Goal: Navigation & Orientation: Find specific page/section

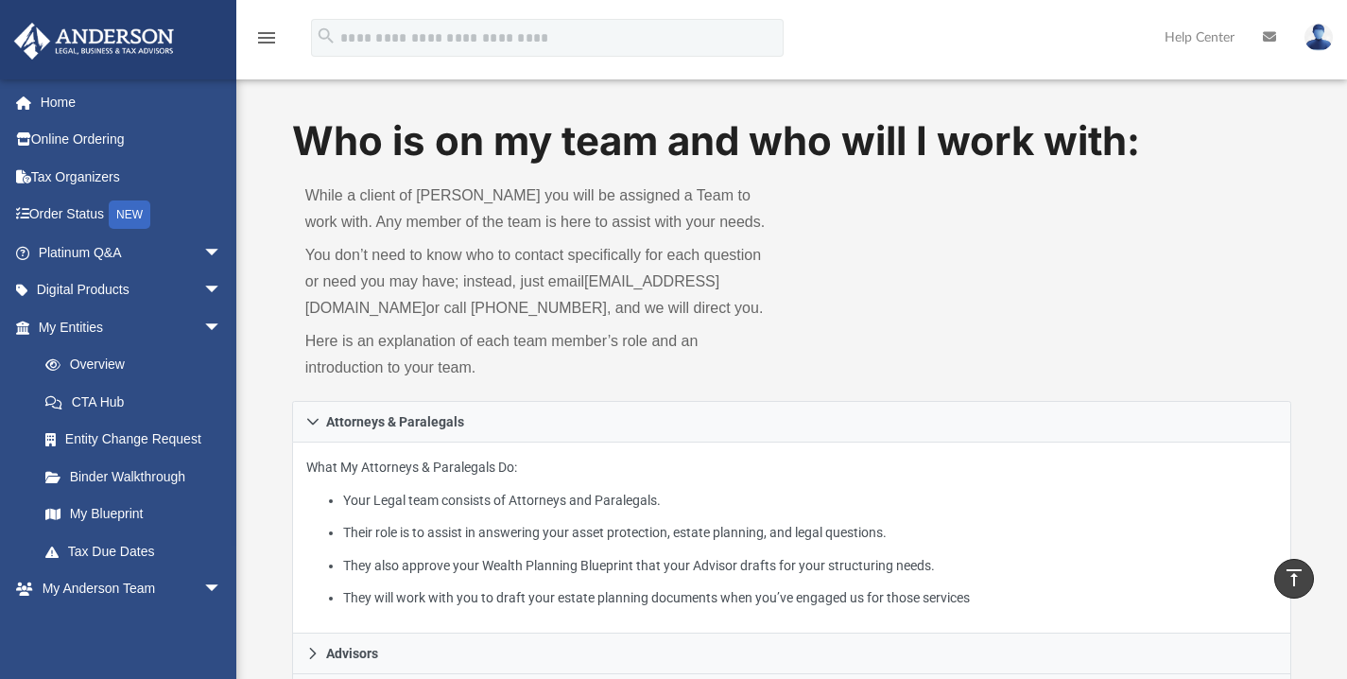
scroll to position [200, 0]
click at [117, 107] on link "Home" at bounding box center [131, 102] width 237 height 38
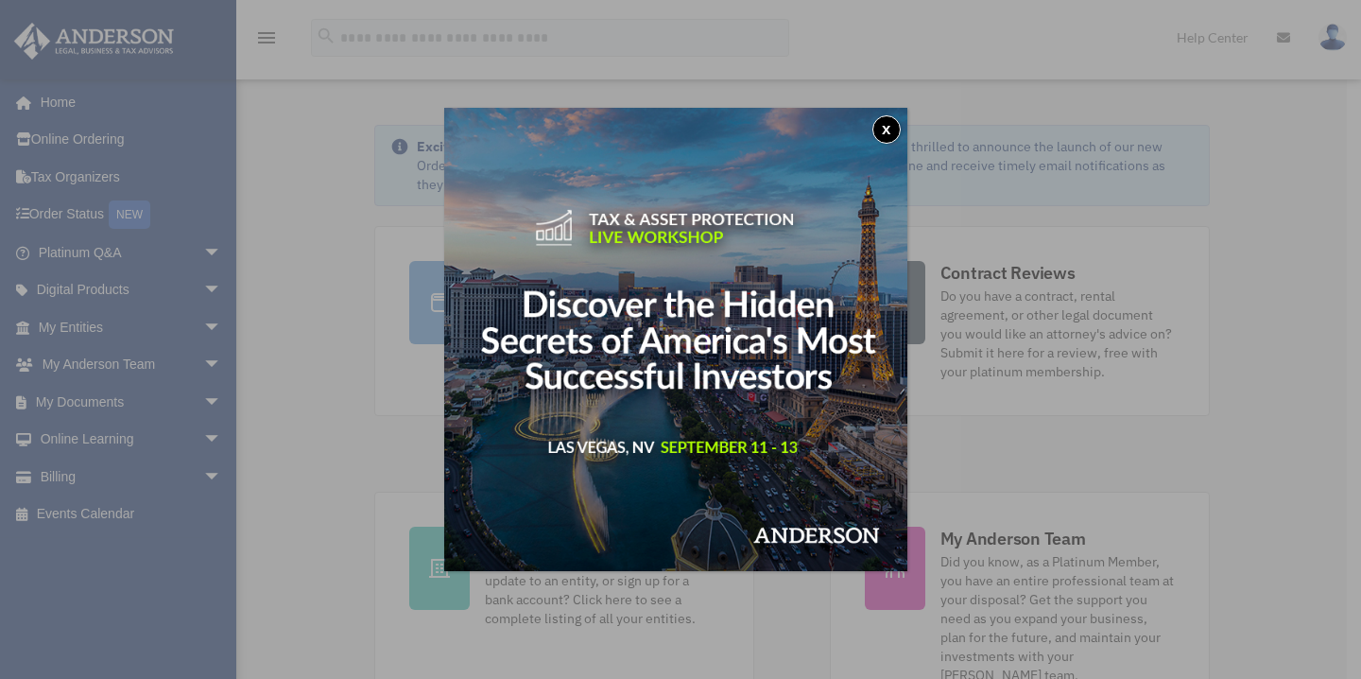
click at [890, 135] on button "x" at bounding box center [886, 129] width 28 height 28
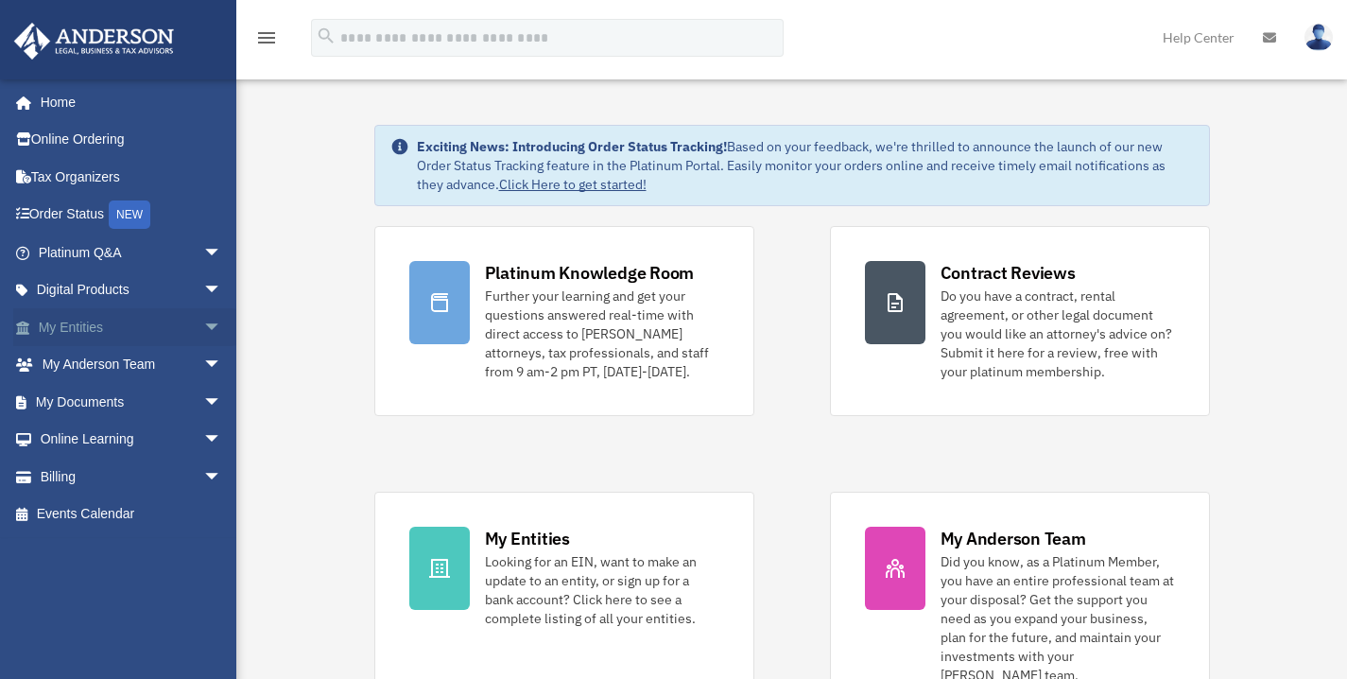
click at [203, 328] on span "arrow_drop_down" at bounding box center [222, 327] width 38 height 39
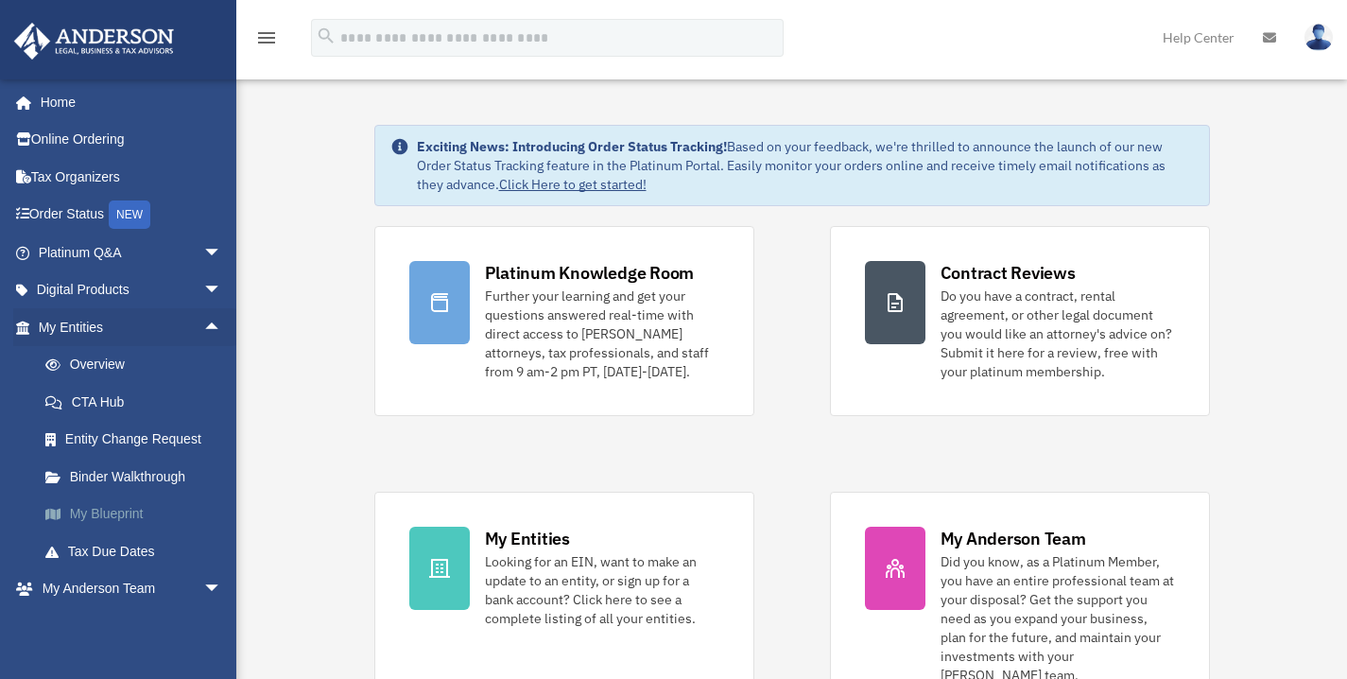
click at [102, 502] on link "My Blueprint" at bounding box center [138, 514] width 224 height 38
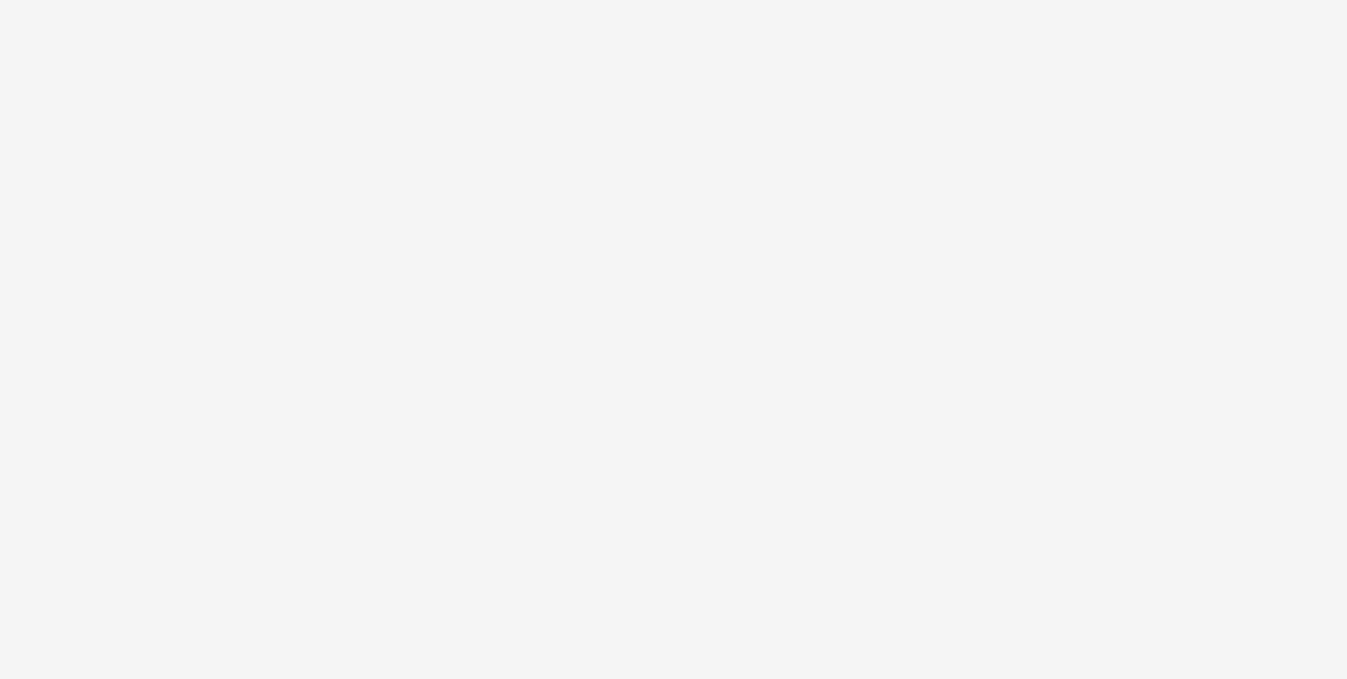
scroll to position [61, 0]
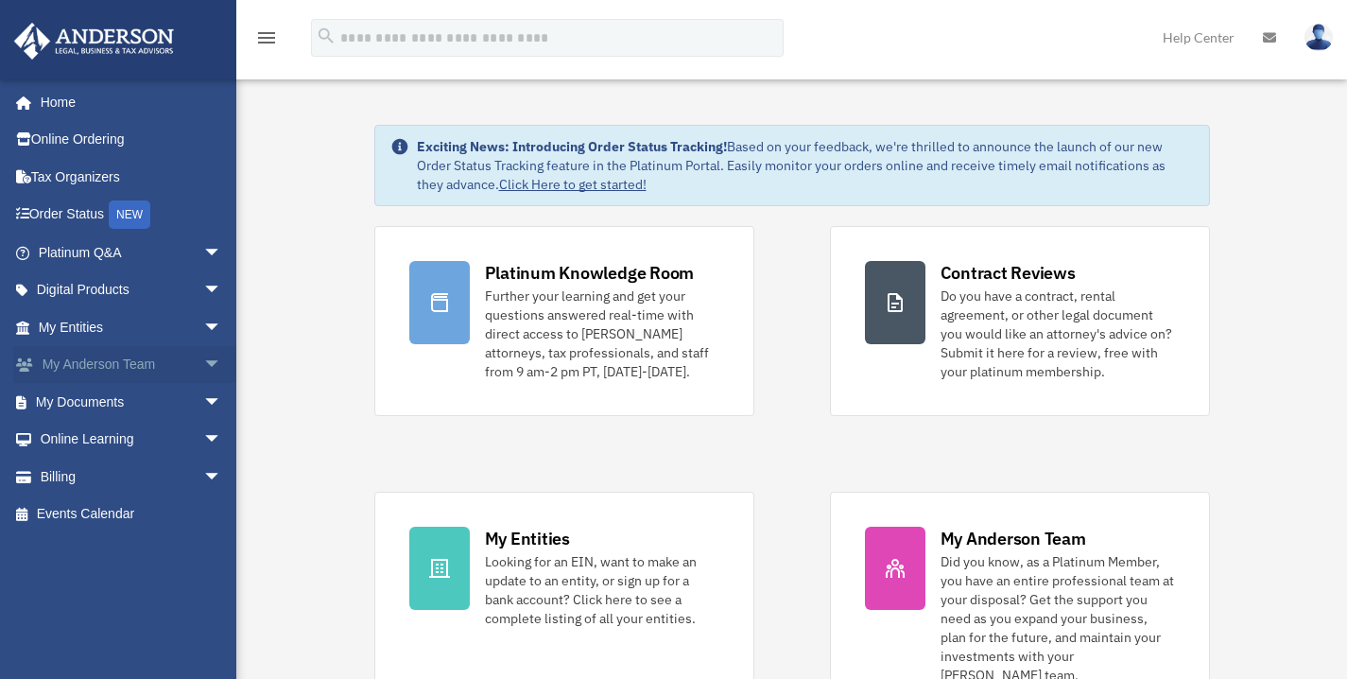
click at [203, 363] on span "arrow_drop_down" at bounding box center [222, 365] width 38 height 39
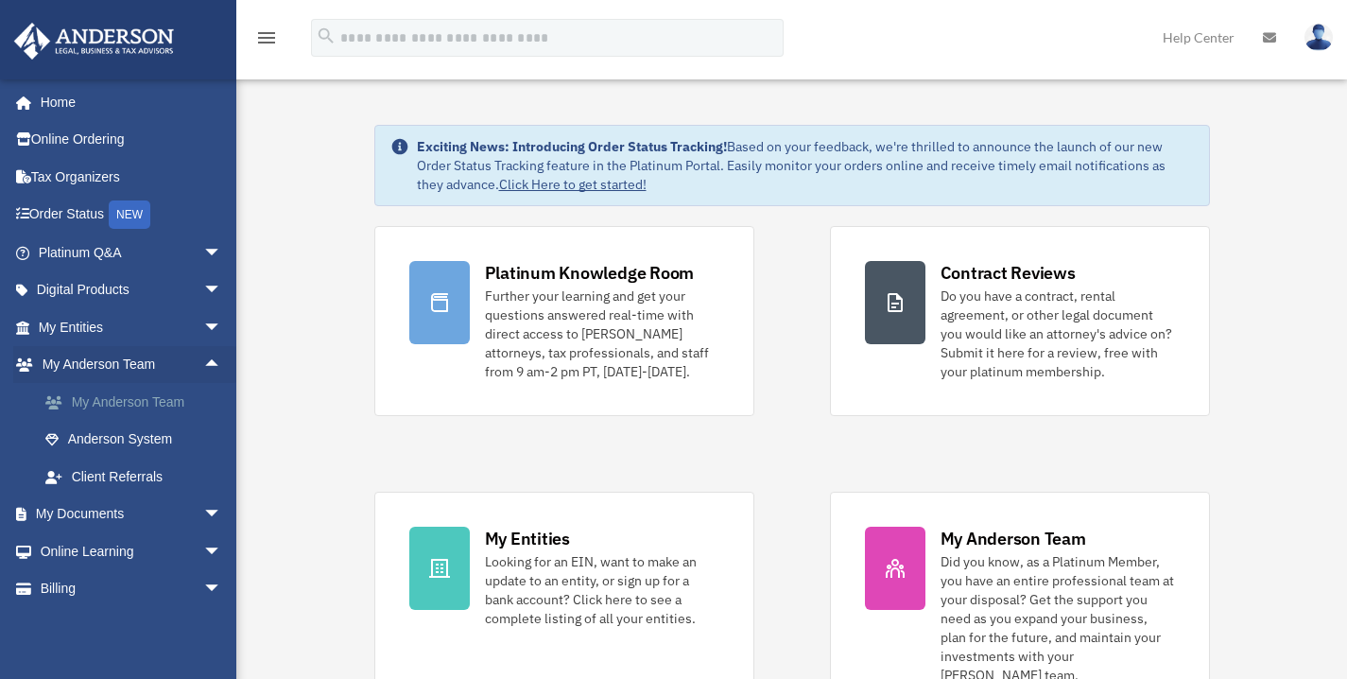
click at [168, 409] on link "My Anderson Team" at bounding box center [138, 402] width 224 height 38
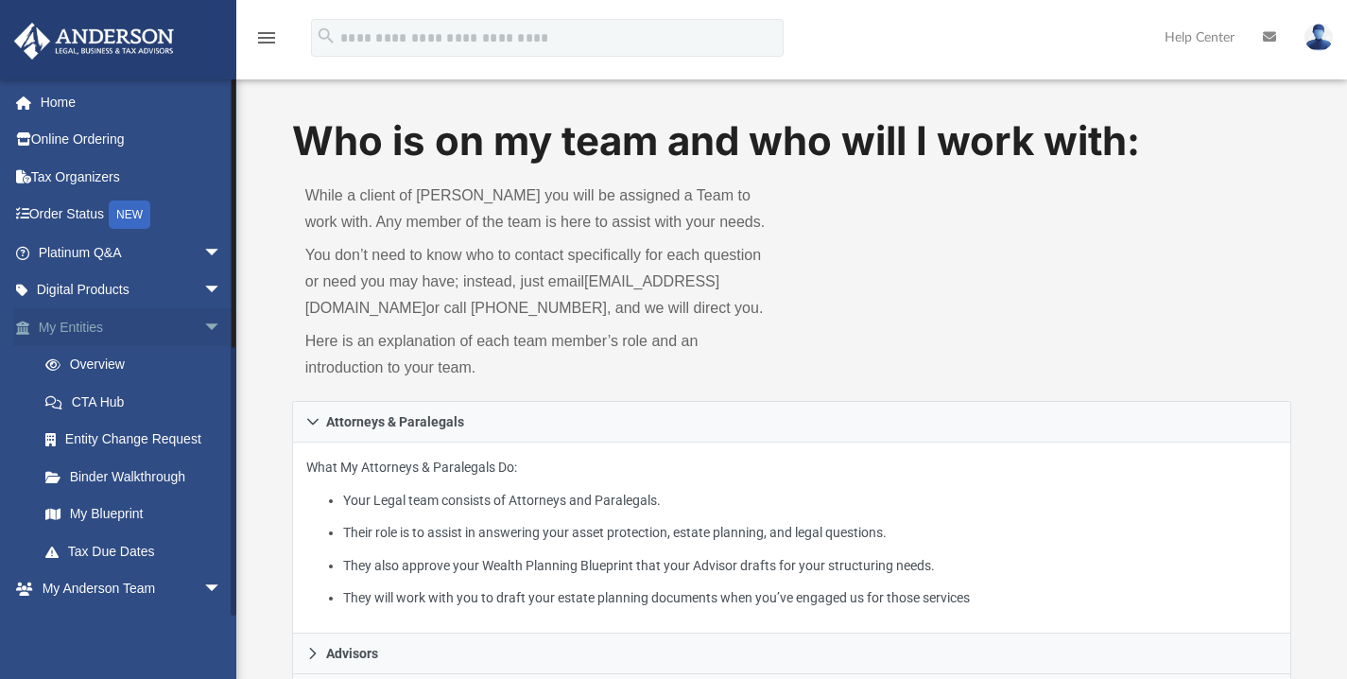
click at [203, 330] on span "arrow_drop_down" at bounding box center [222, 327] width 38 height 39
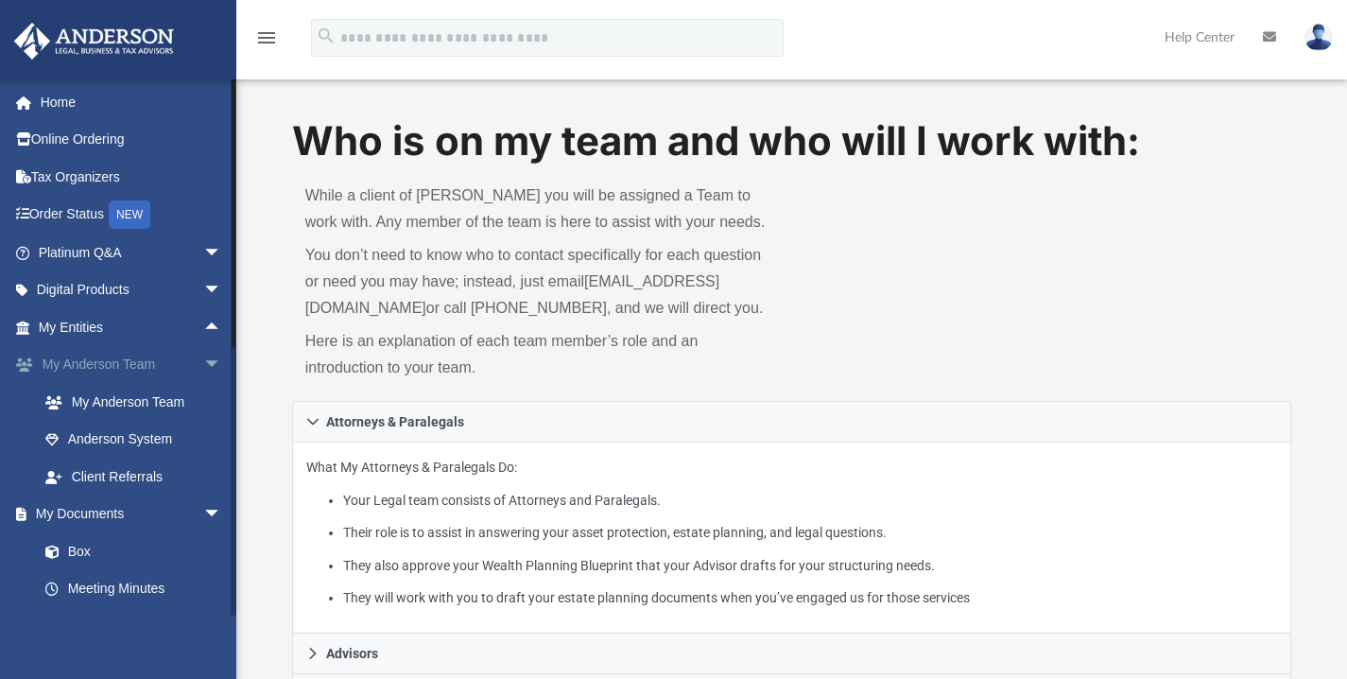
click at [203, 366] on span "arrow_drop_down" at bounding box center [222, 365] width 38 height 39
click at [203, 366] on span "arrow_drop_up" at bounding box center [222, 365] width 38 height 39
click at [203, 366] on span "arrow_drop_down" at bounding box center [222, 365] width 38 height 39
click at [203, 366] on span "arrow_drop_up" at bounding box center [222, 365] width 38 height 39
click at [203, 361] on span "arrow_drop_down" at bounding box center [222, 365] width 38 height 39
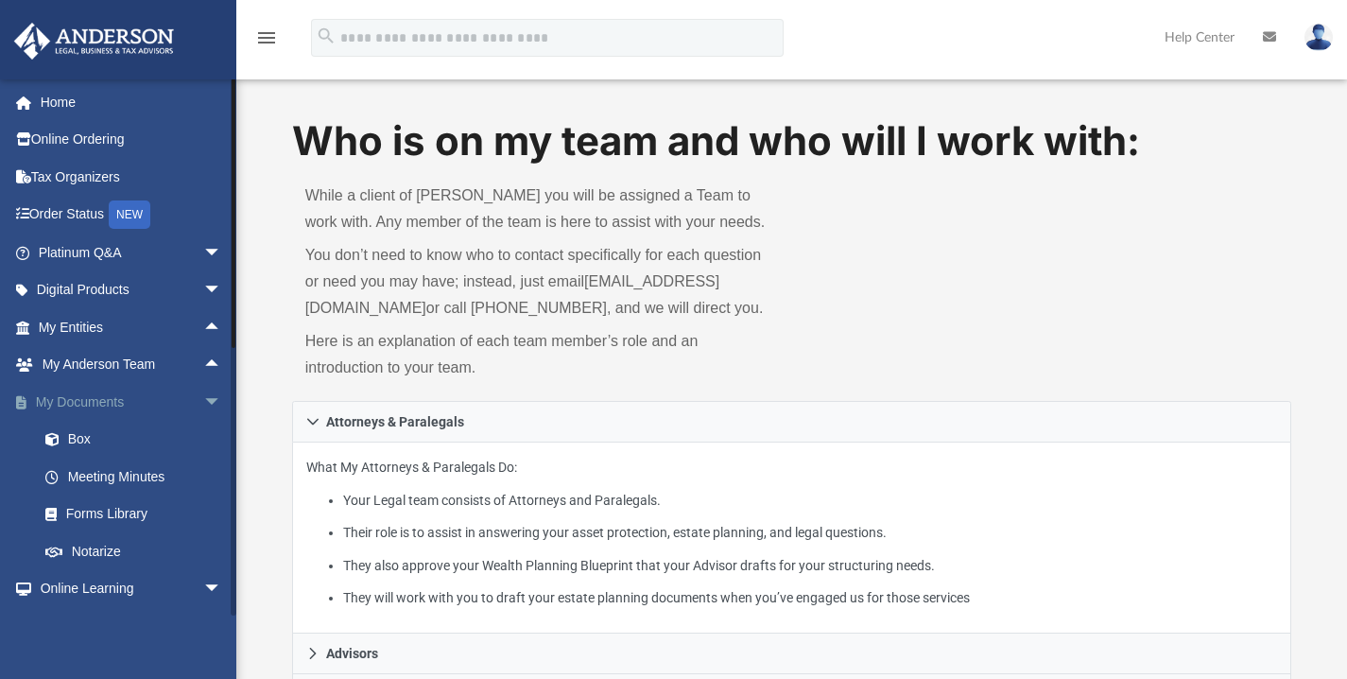
click at [203, 401] on span "arrow_drop_down" at bounding box center [222, 402] width 38 height 39
click at [203, 437] on span "arrow_drop_down" at bounding box center [222, 440] width 38 height 39
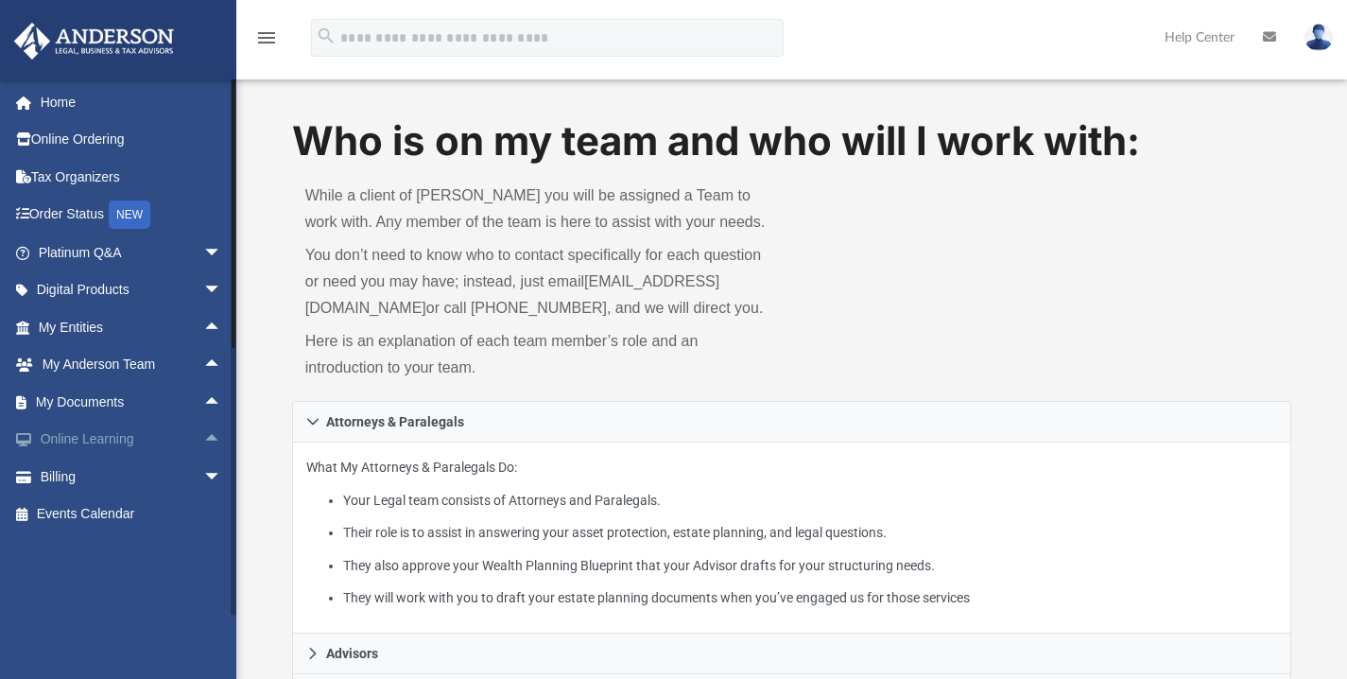
click at [203, 437] on span "arrow_drop_up" at bounding box center [222, 440] width 38 height 39
click at [109, 482] on link "Courses" at bounding box center [138, 476] width 224 height 38
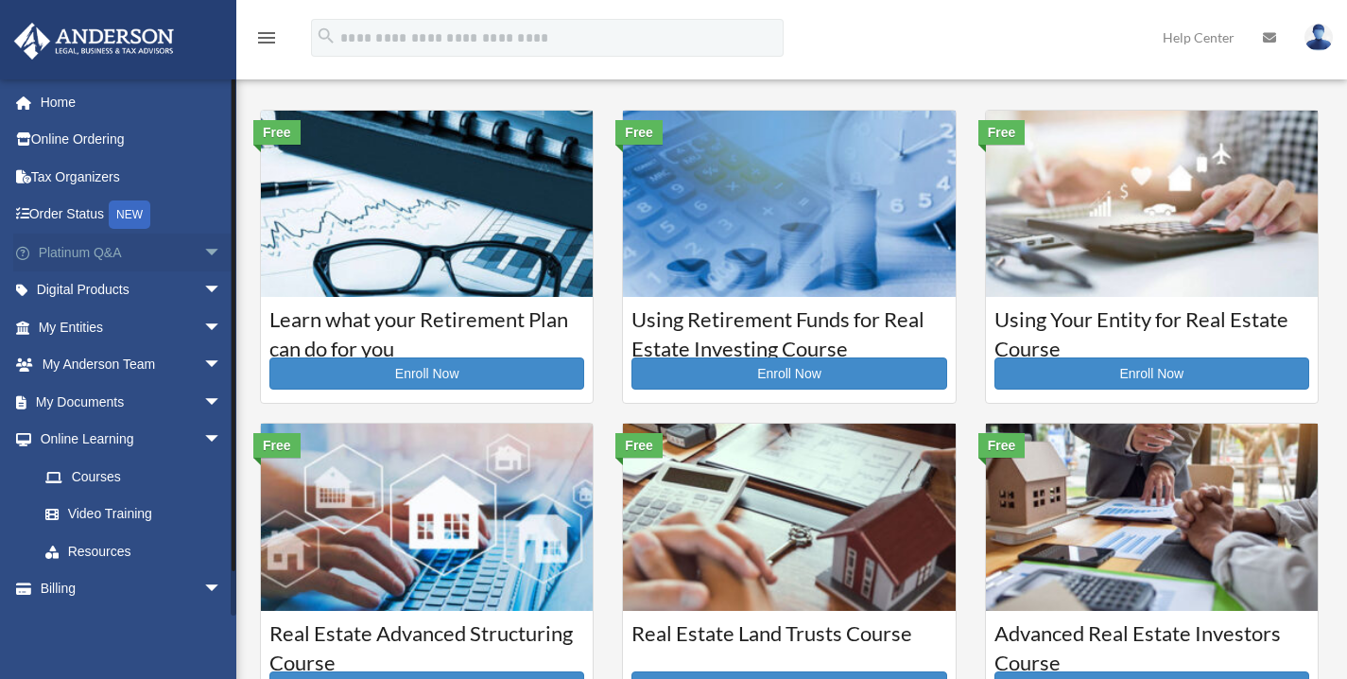
click at [163, 260] on link "Platinum Q&A arrow_drop_down" at bounding box center [131, 252] width 237 height 38
click at [203, 257] on span "arrow_drop_down" at bounding box center [222, 252] width 38 height 39
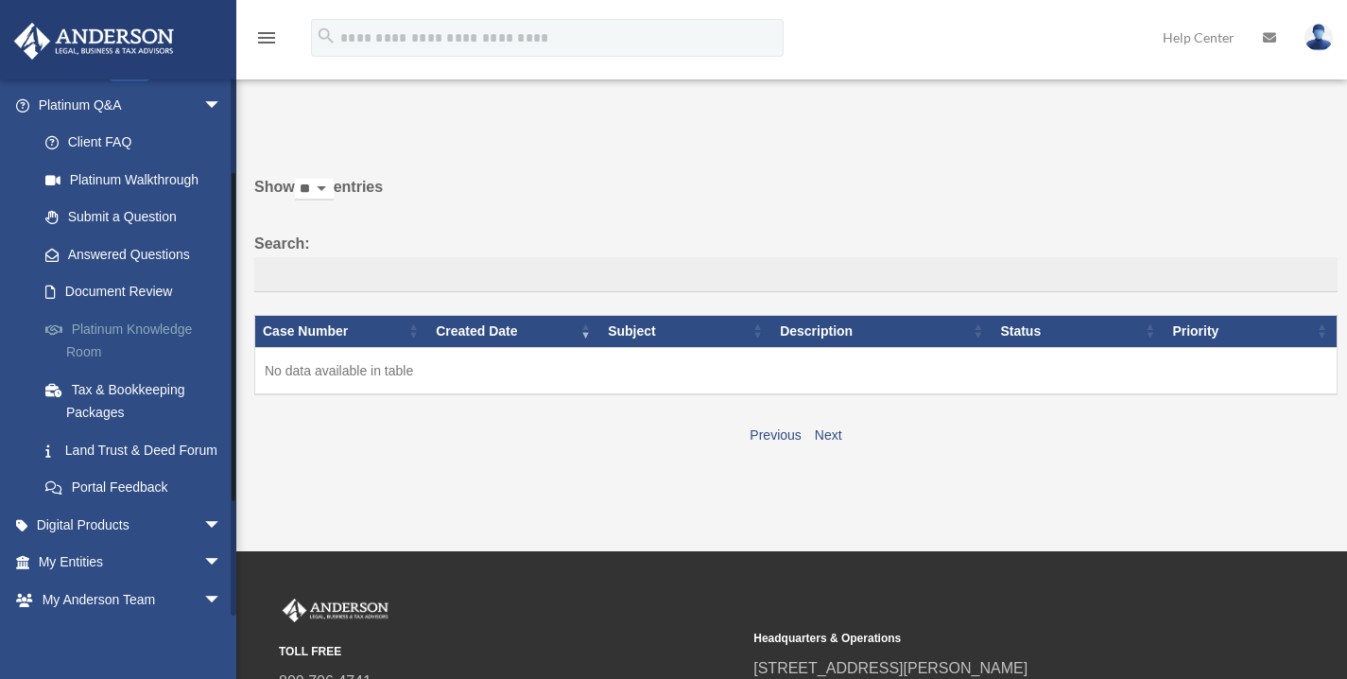
scroll to position [152, 0]
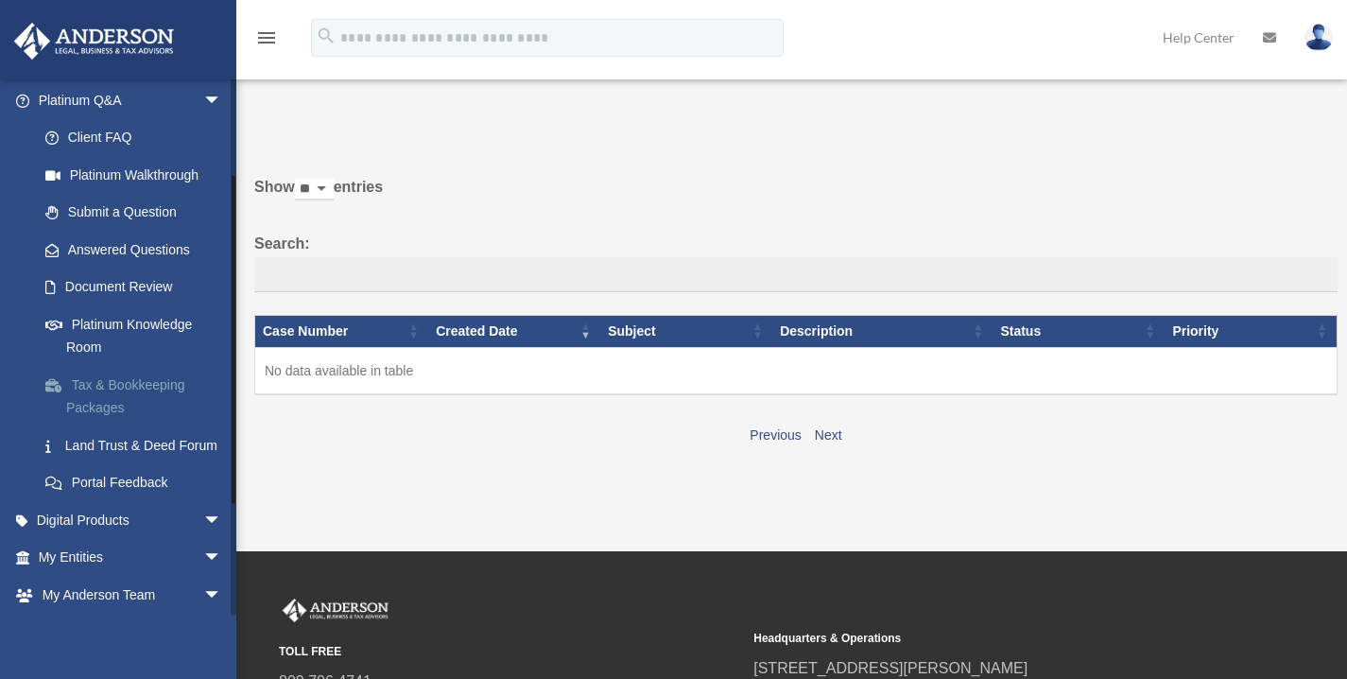
click at [158, 387] on link "Tax & Bookkeeping Packages" at bounding box center [138, 396] width 224 height 60
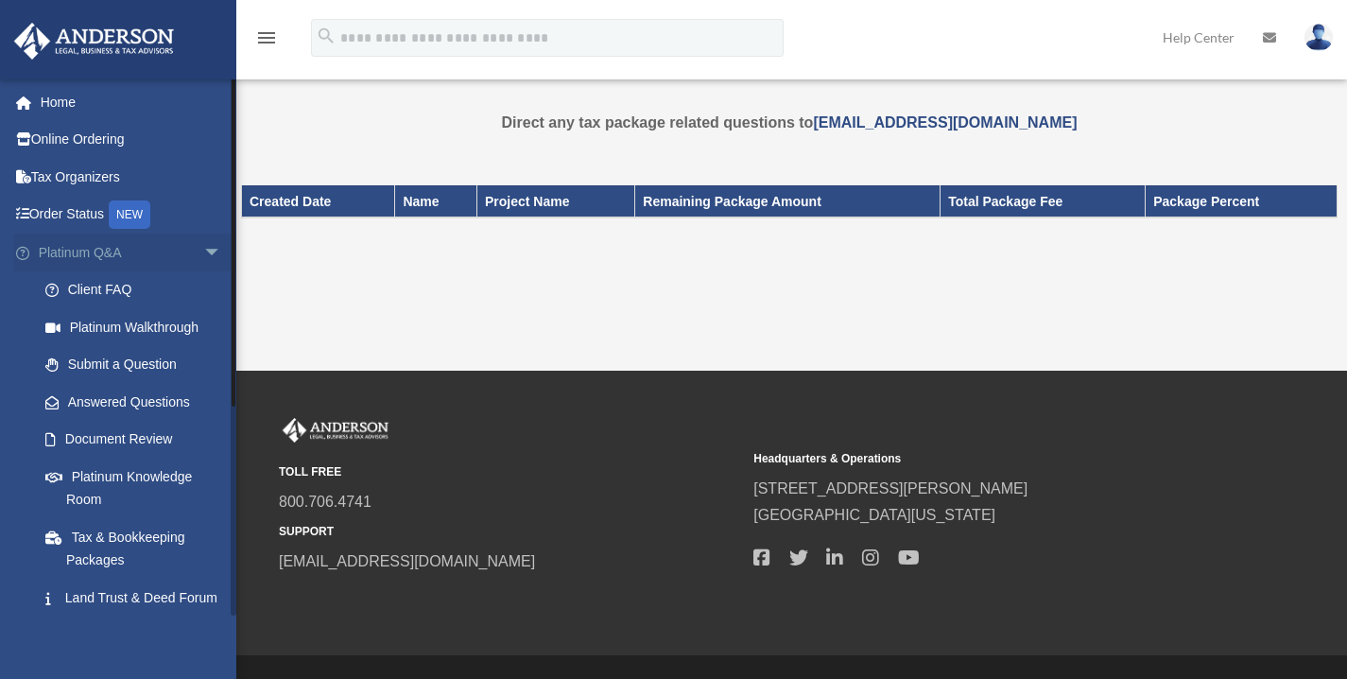
click at [107, 260] on link "Platinum Q&A arrow_drop_down" at bounding box center [131, 252] width 237 height 38
click at [204, 254] on span "arrow_drop_down" at bounding box center [222, 252] width 38 height 39
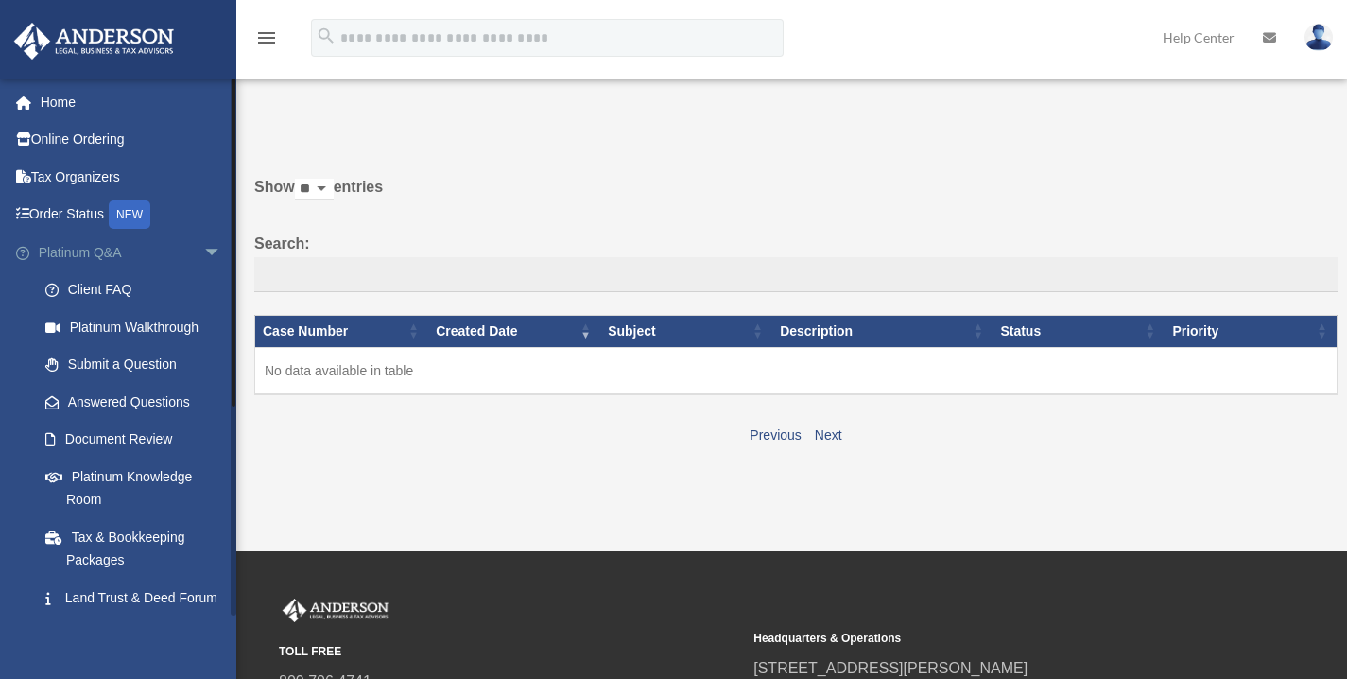
click at [203, 250] on span "arrow_drop_down" at bounding box center [222, 252] width 38 height 39
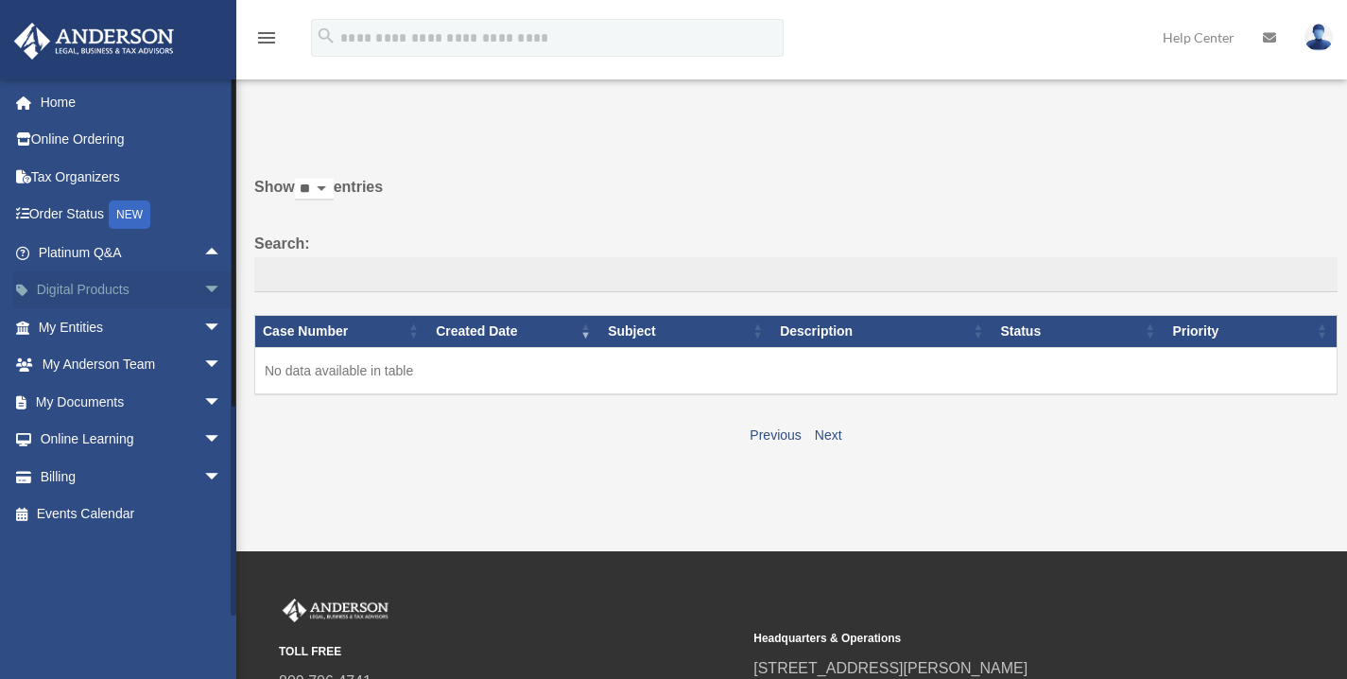
click at [203, 284] on span "arrow_drop_down" at bounding box center [222, 290] width 38 height 39
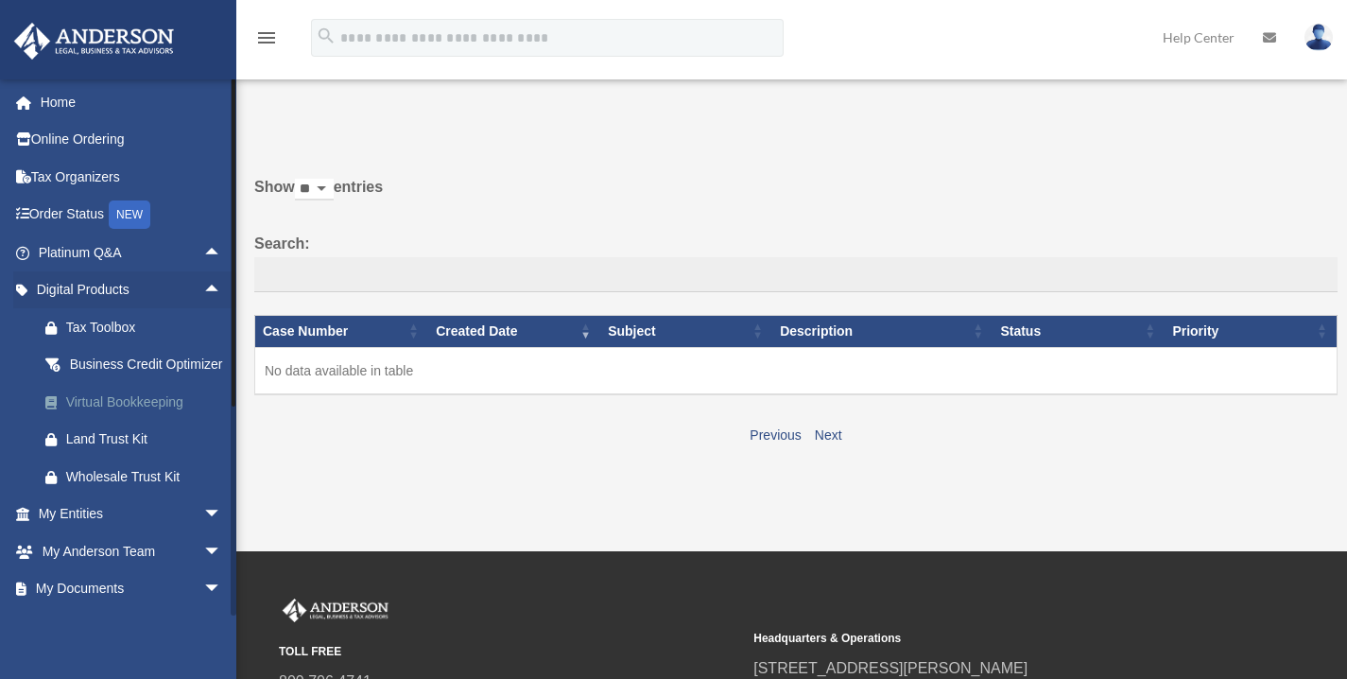
click at [130, 414] on div "Virtual Bookkeeping" at bounding box center [146, 402] width 161 height 24
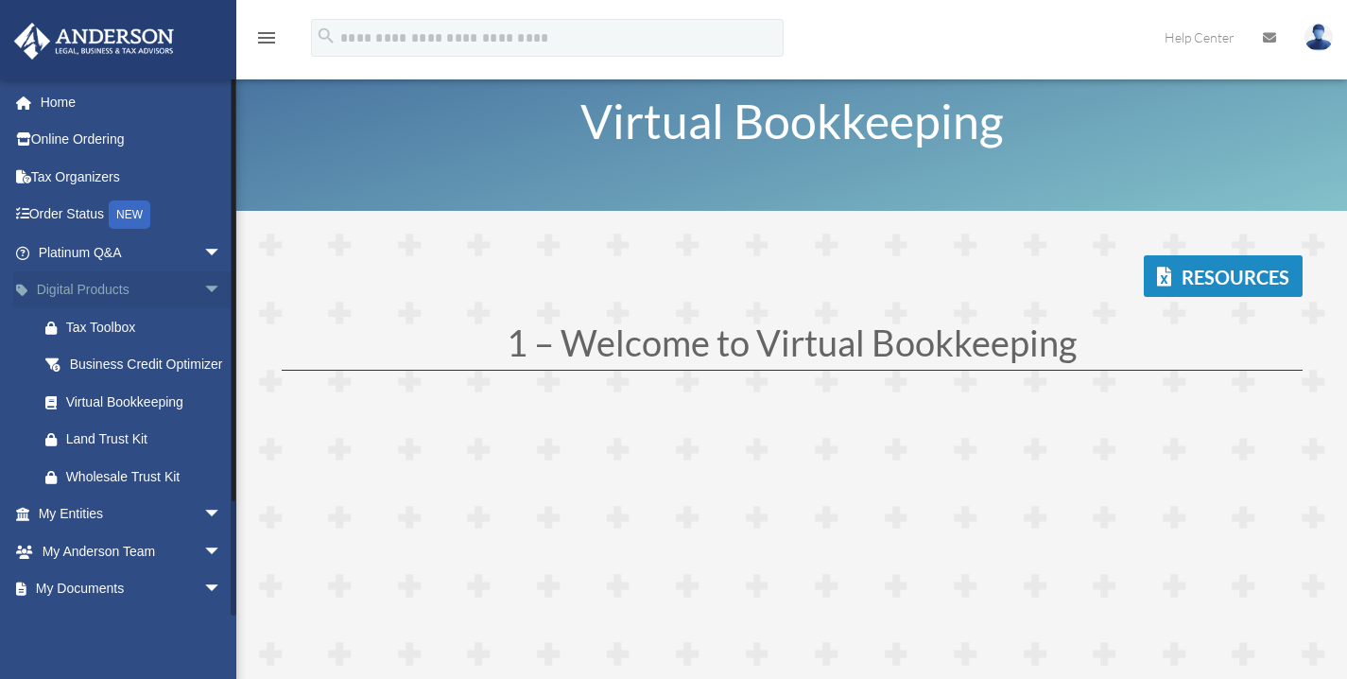
click at [203, 288] on span "arrow_drop_down" at bounding box center [222, 290] width 38 height 39
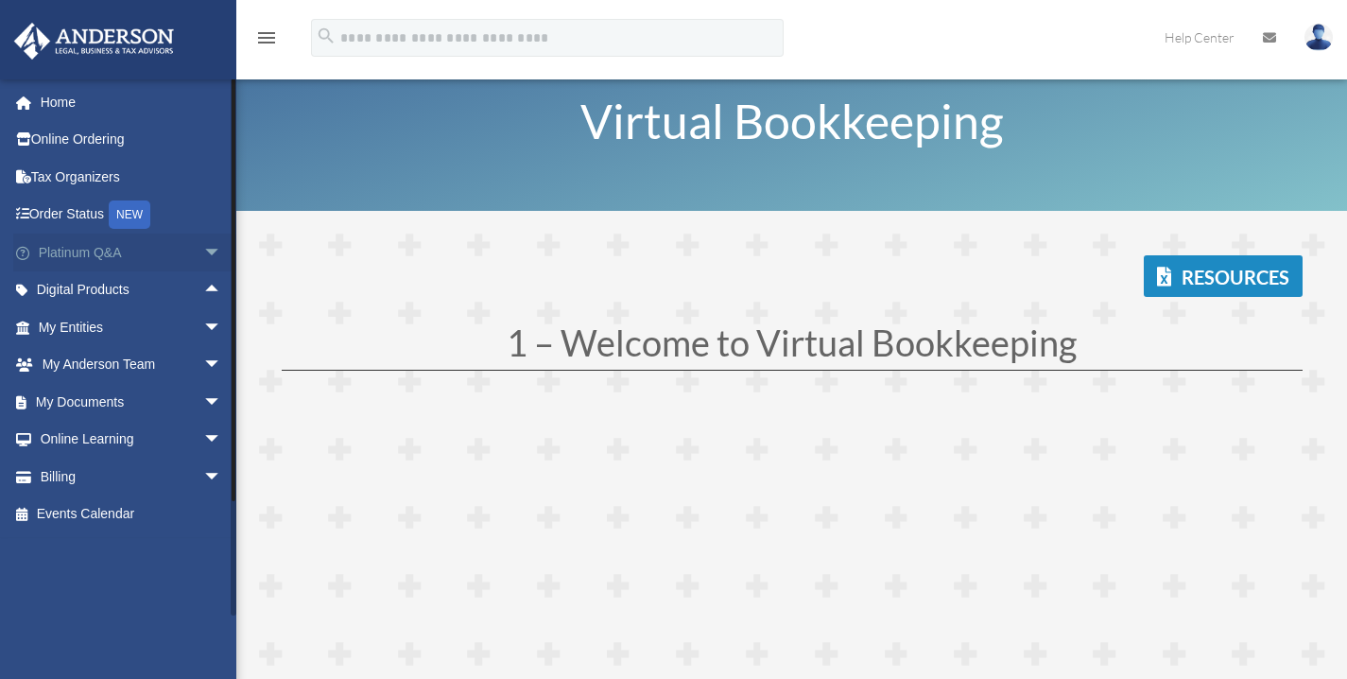
click at [203, 250] on span "arrow_drop_down" at bounding box center [222, 252] width 38 height 39
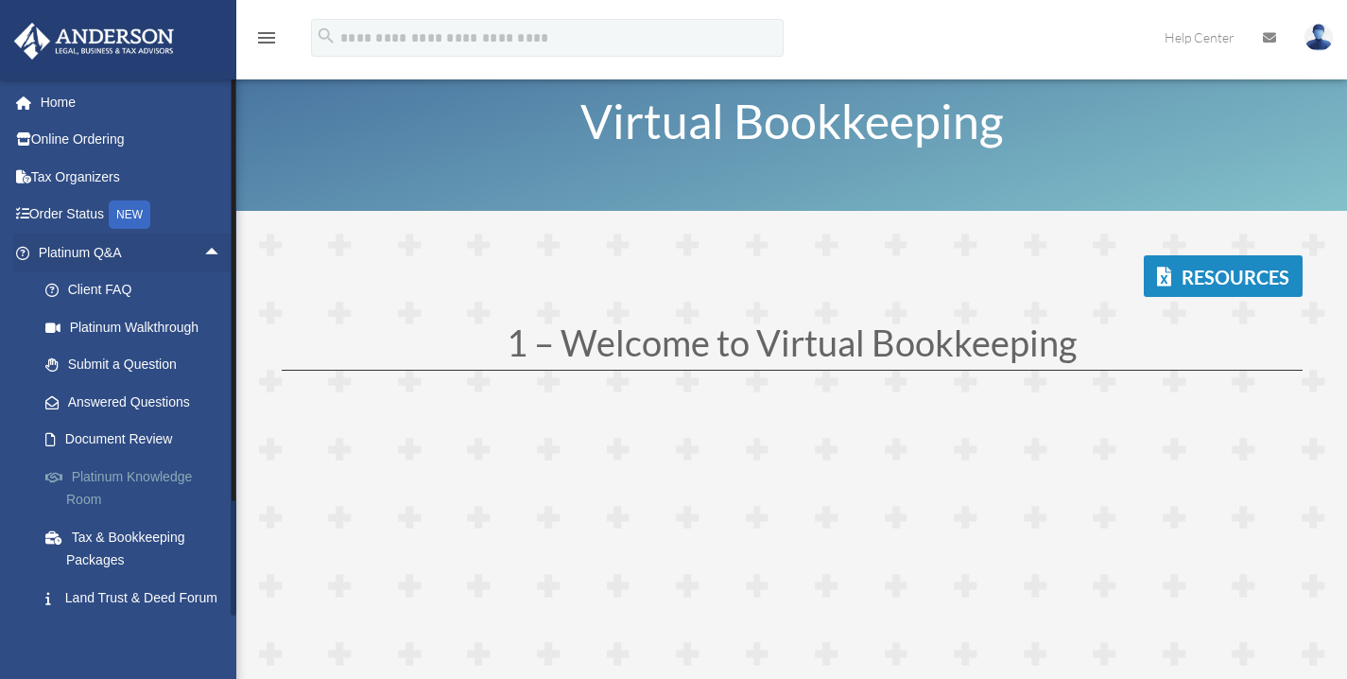
click at [155, 476] on link "Platinum Knowledge Room" at bounding box center [138, 487] width 224 height 60
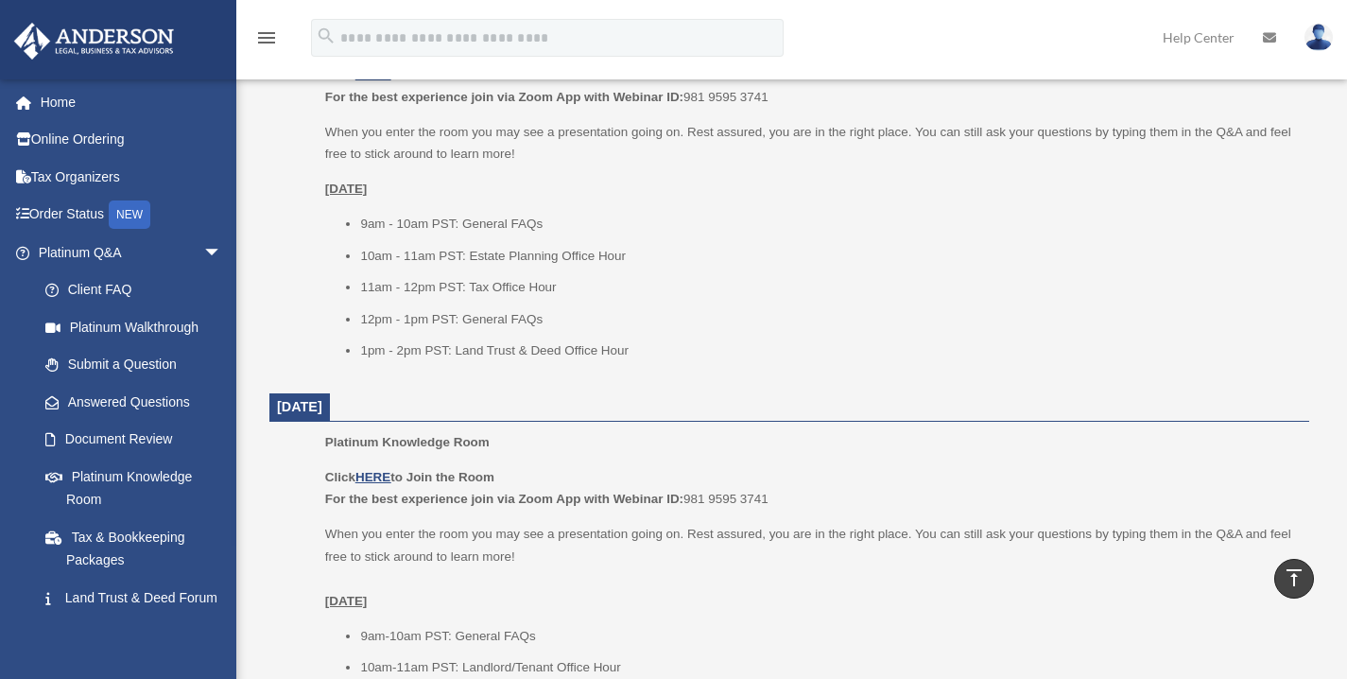
scroll to position [879, 0]
click at [538, 200] on p "Monday, March 3rd" at bounding box center [810, 192] width 971 height 23
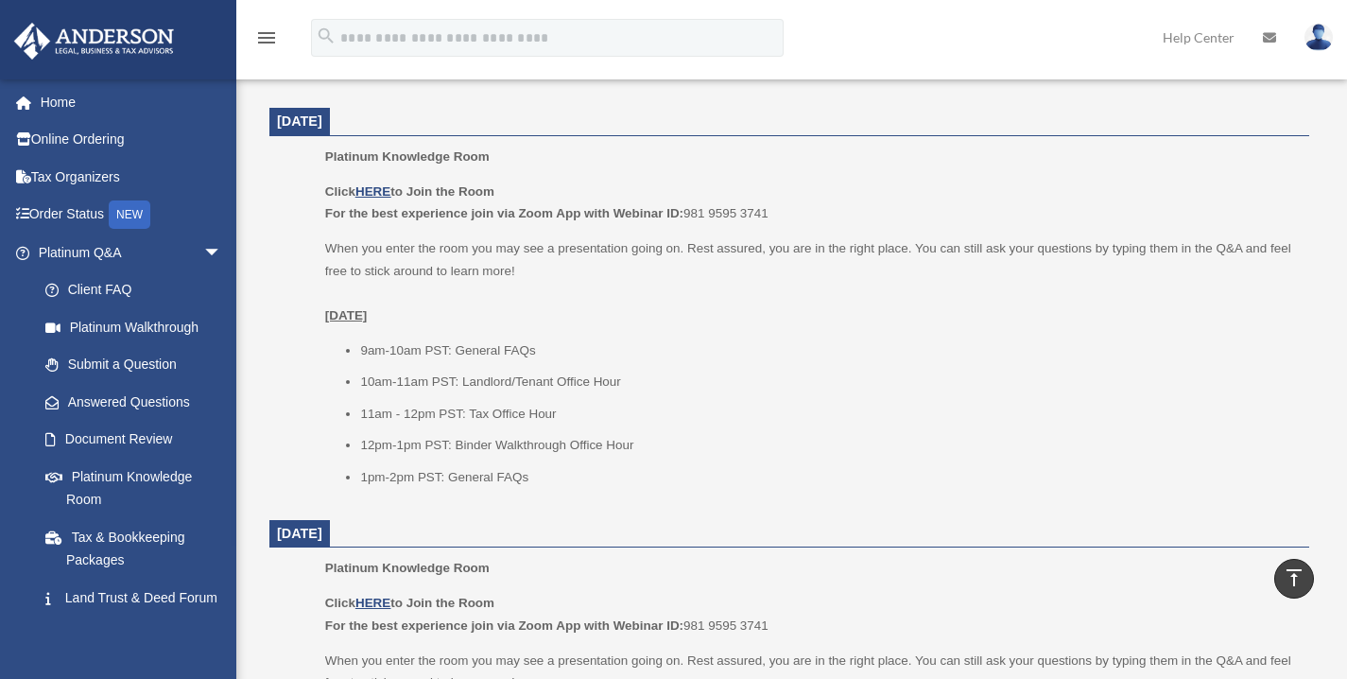
scroll to position [1174, 0]
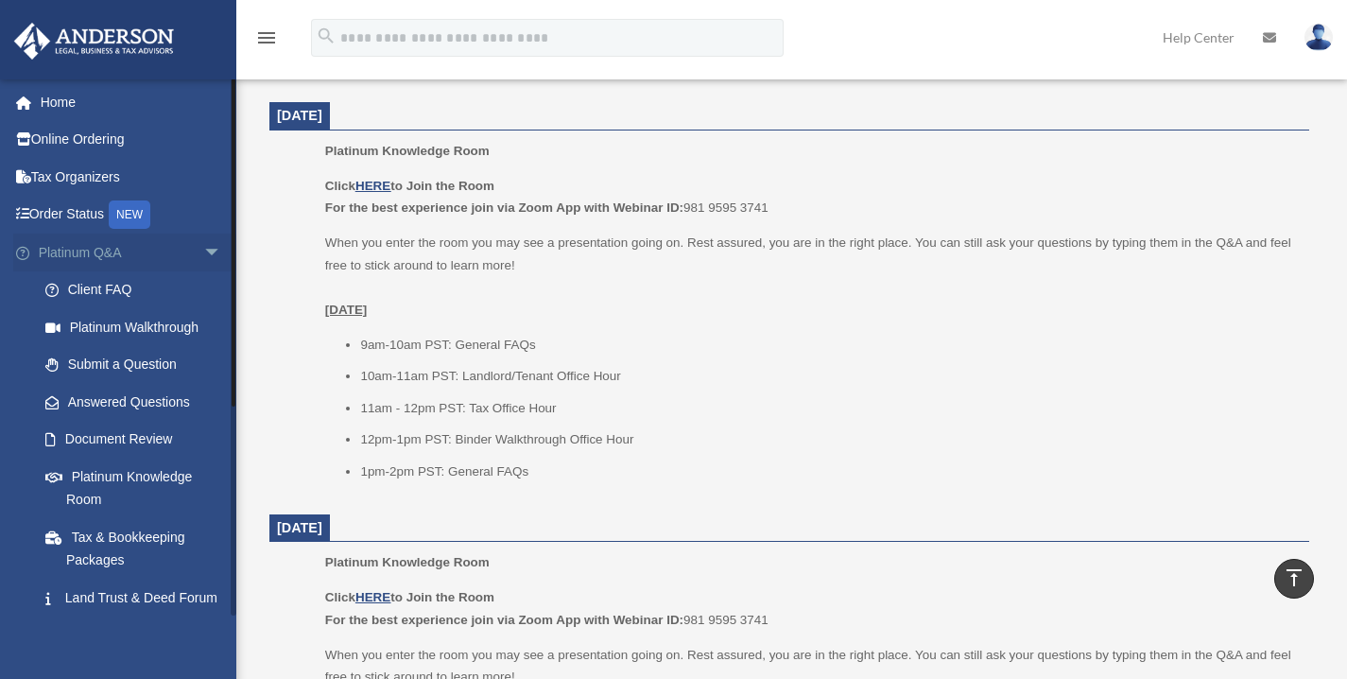
click at [203, 255] on span "arrow_drop_down" at bounding box center [222, 252] width 38 height 39
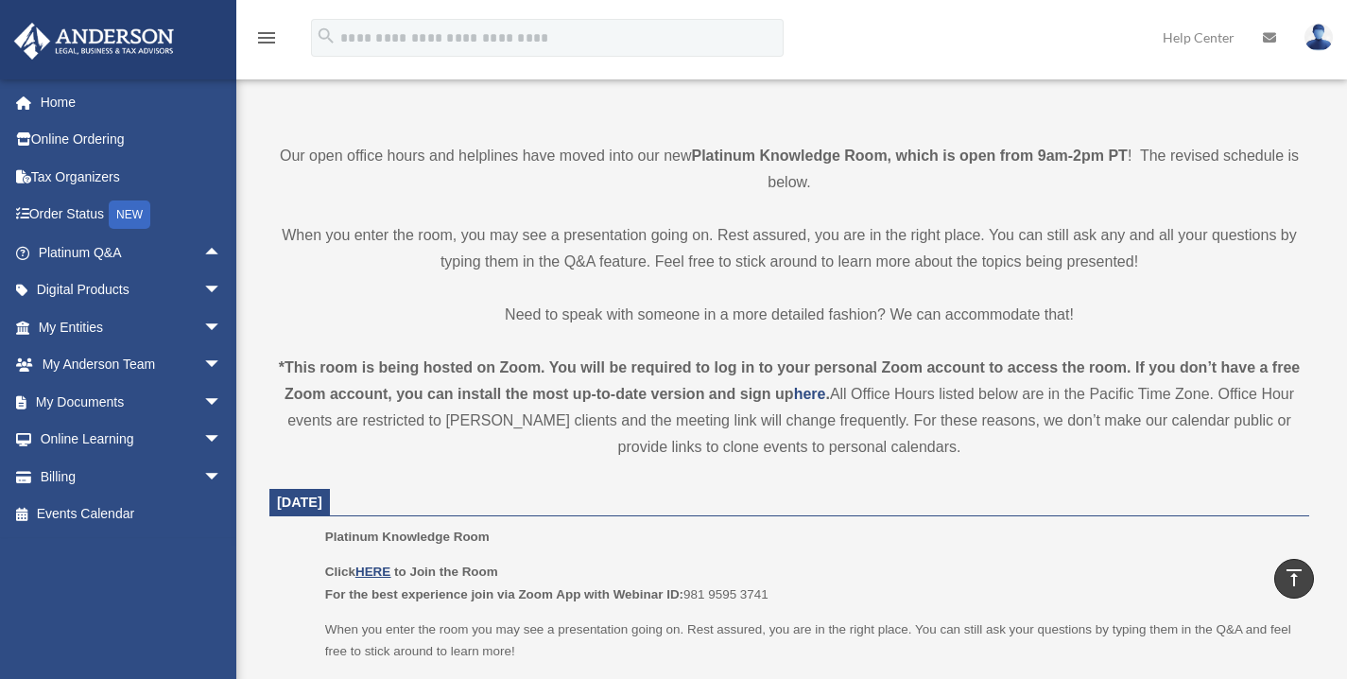
scroll to position [0, 0]
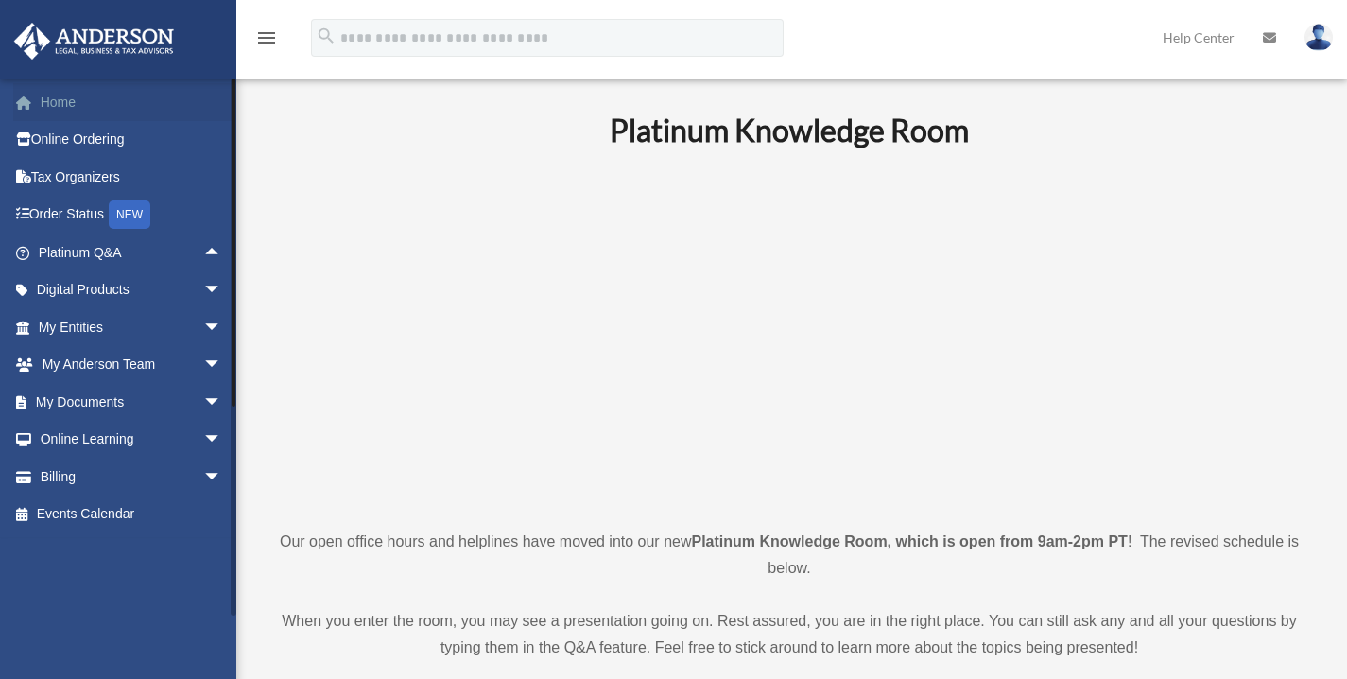
click at [100, 103] on link "Home" at bounding box center [131, 102] width 237 height 38
